Goal: Consume media (video, audio)

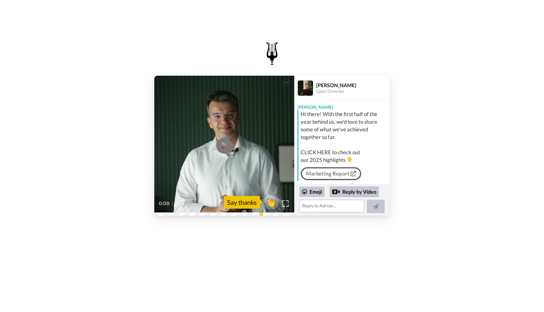
click at [335, 174] on link "Marketing Report" at bounding box center [331, 173] width 61 height 13
click at [223, 148] on icon "Play/Pause" at bounding box center [224, 146] width 17 height 30
click at [291, 81] on div "CC" at bounding box center [288, 81] width 12 height 11
click at [285, 83] on div "CC" at bounding box center [287, 83] width 8 height 6
click at [222, 145] on icon "Play/Pause" at bounding box center [224, 146] width 17 height 30
